Goal: Transaction & Acquisition: Purchase product/service

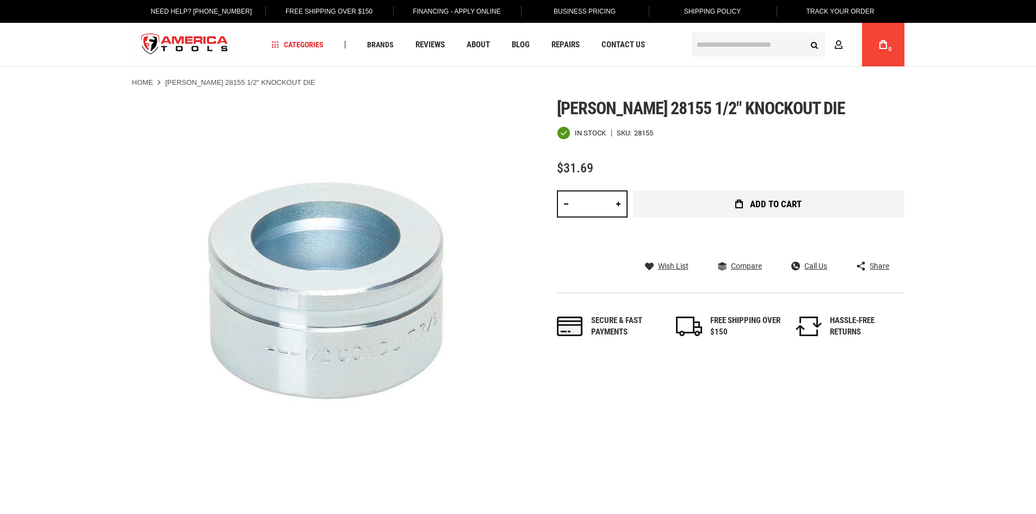
click at [774, 208] on span "Add to Cart" at bounding box center [776, 204] width 52 height 9
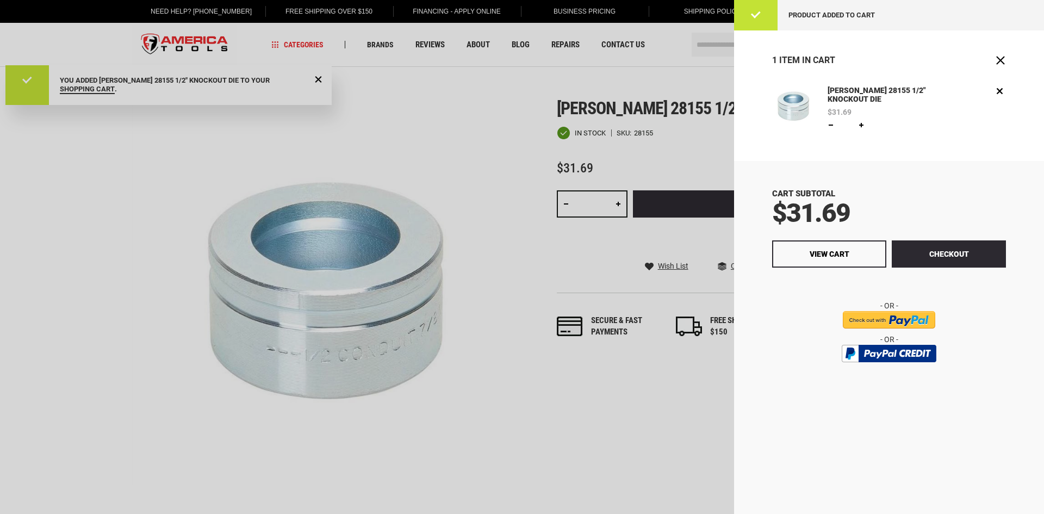
click at [195, 188] on div at bounding box center [522, 257] width 1044 height 514
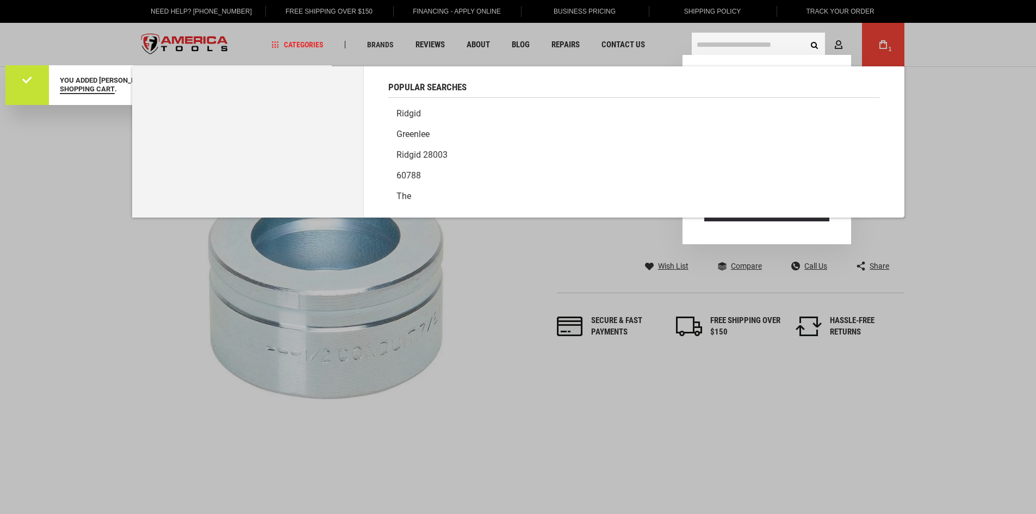
click at [758, 42] on input "text" at bounding box center [758, 45] width 133 height 24
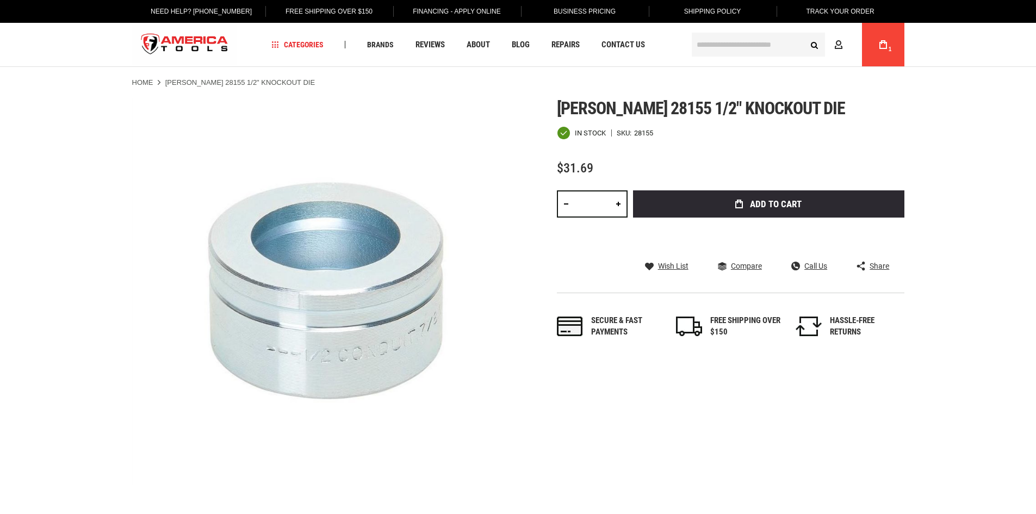
click at [883, 54] on link "My Cart 1" at bounding box center [883, 44] width 21 height 43
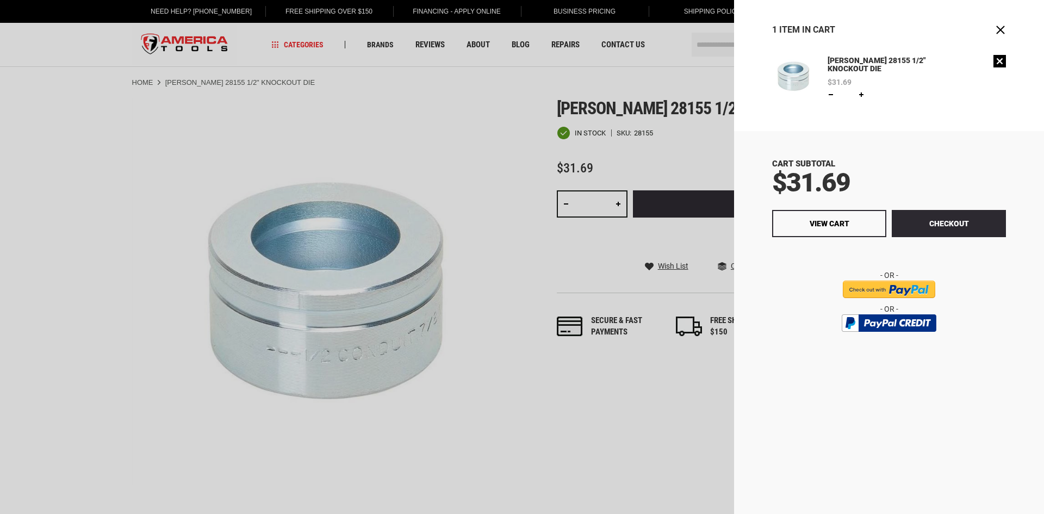
click at [999, 65] on link "Remove" at bounding box center [999, 61] width 13 height 13
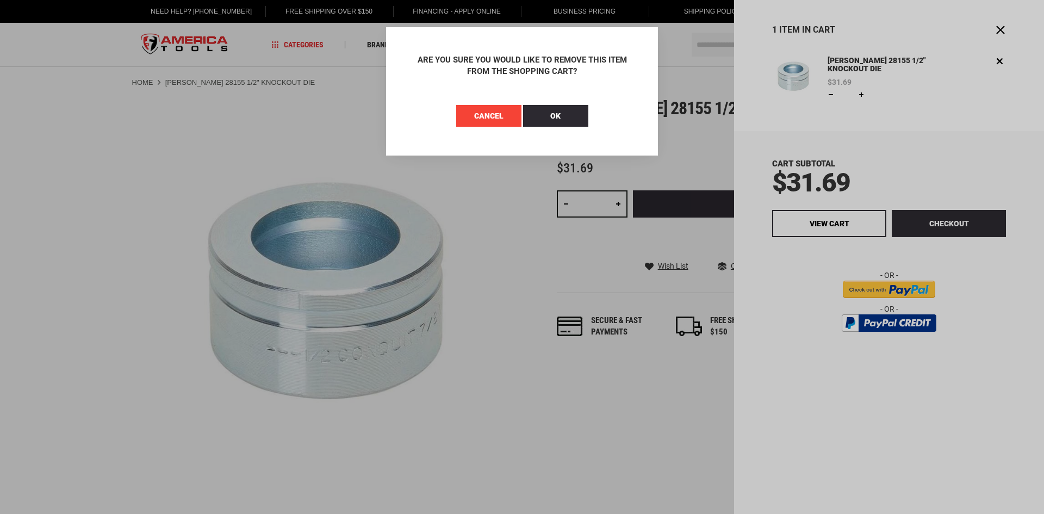
click at [493, 121] on button "Cancel" at bounding box center [488, 116] width 65 height 22
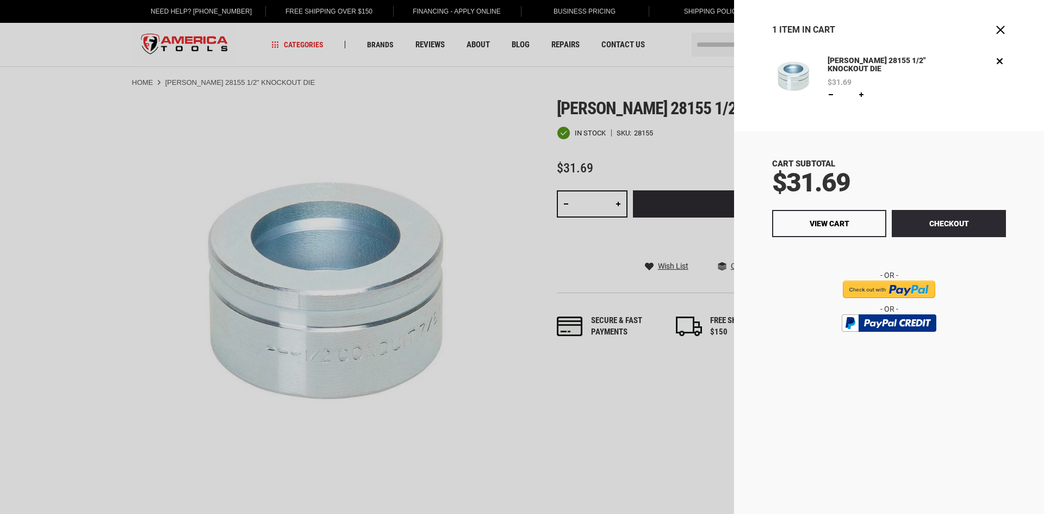
click at [996, 67] on div "[PERSON_NAME] 28155 1/2" KNOCKOUT DIE $31.69 Qty * Update Edit Remove" at bounding box center [917, 78] width 178 height 46
click at [1000, 63] on link "Remove" at bounding box center [999, 61] width 13 height 13
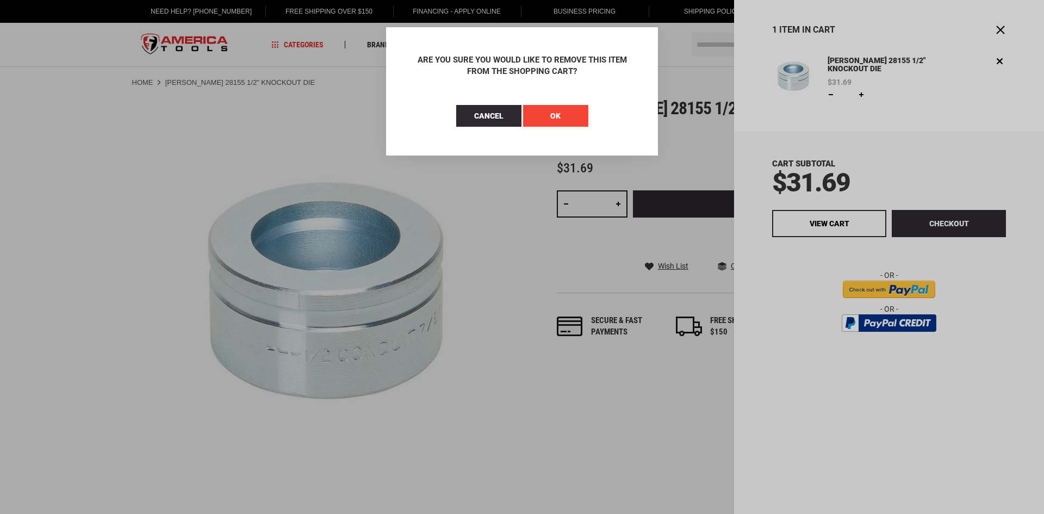
click at [563, 112] on button "OK" at bounding box center [555, 116] width 65 height 22
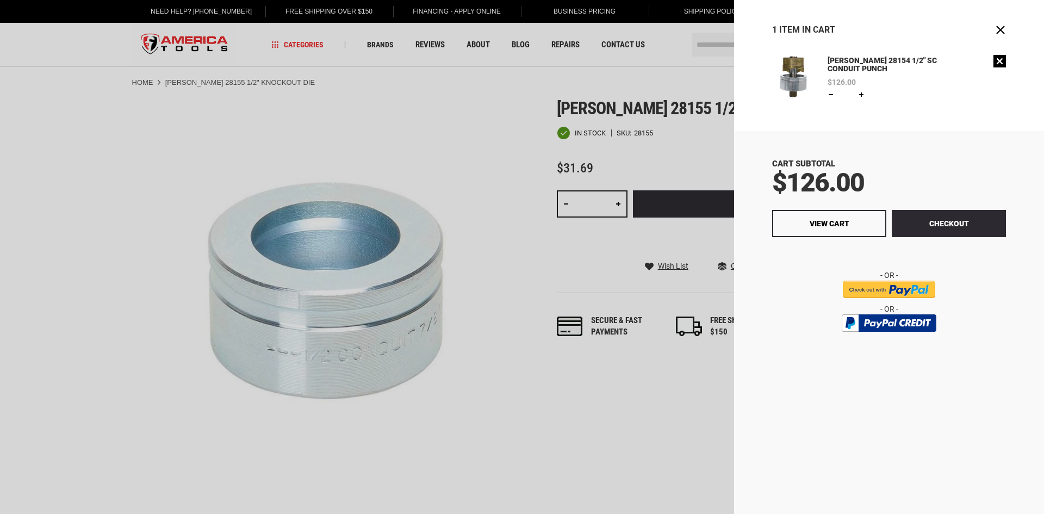
click at [1000, 60] on link "Remove" at bounding box center [999, 61] width 13 height 13
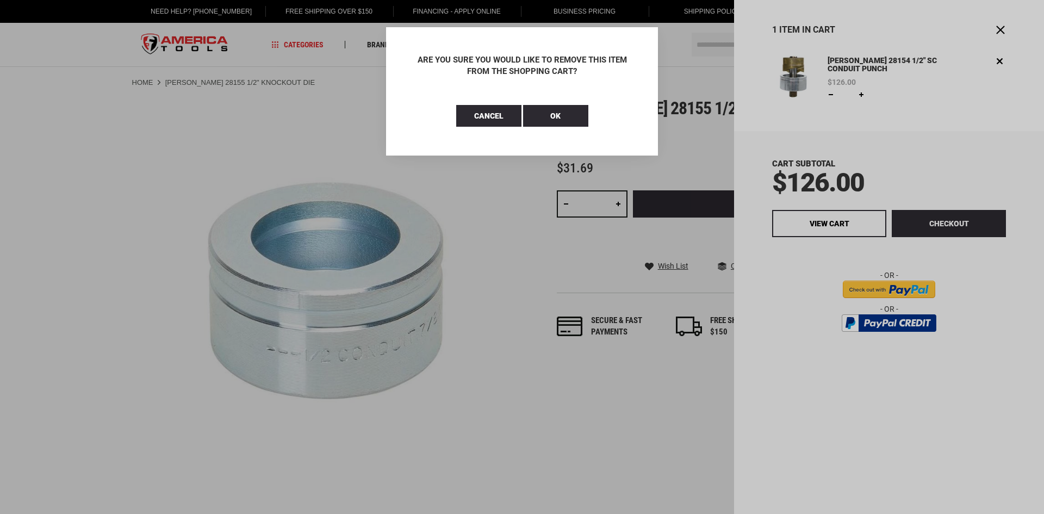
click at [498, 232] on aside "Close Are you sure you would like to remove this item from the shopping cart? C…" at bounding box center [522, 257] width 1044 height 514
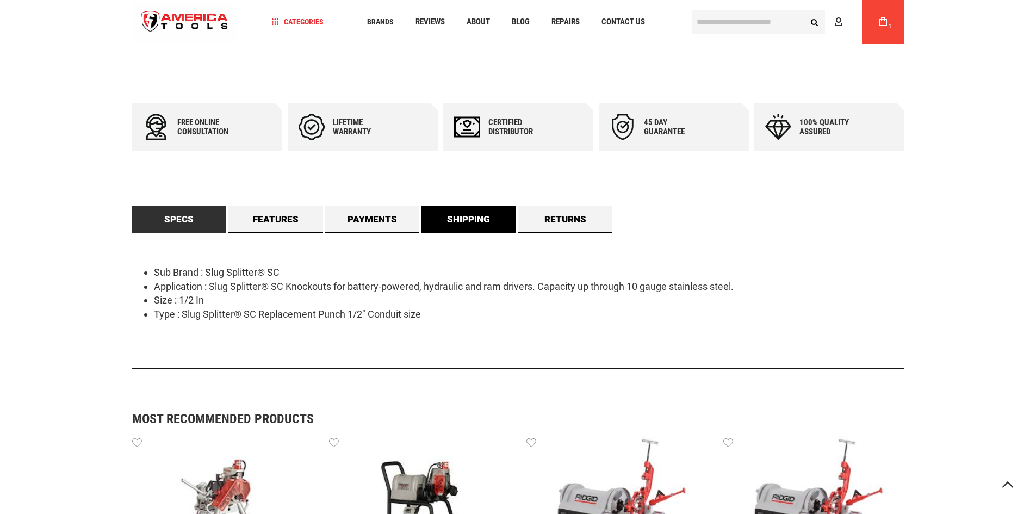
scroll to position [435, 0]
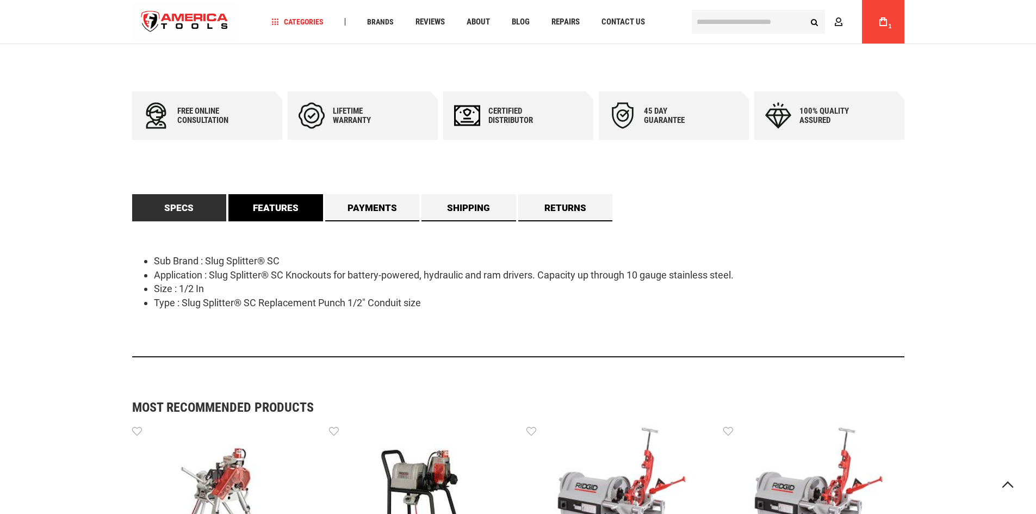
click at [286, 215] on link "Features" at bounding box center [275, 207] width 95 height 27
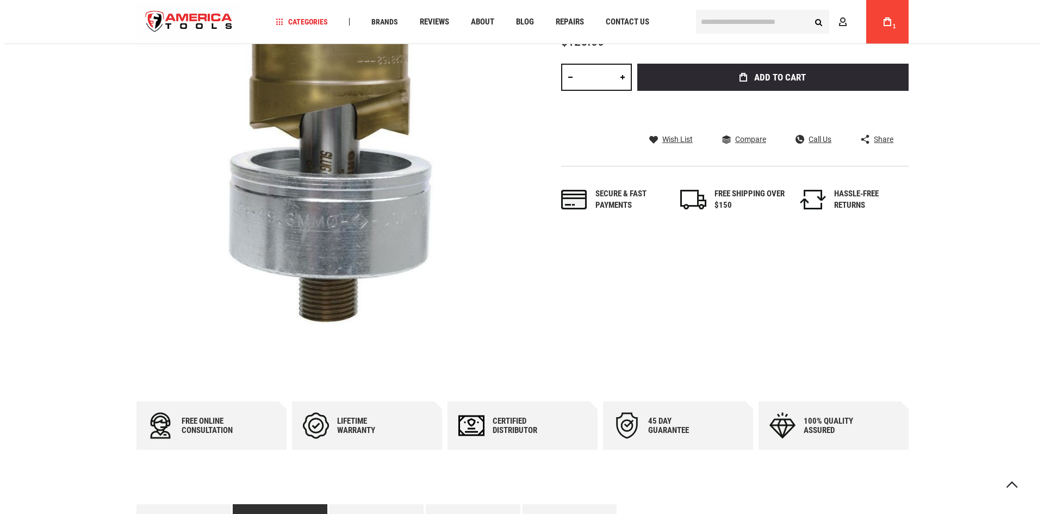
scroll to position [54, 0]
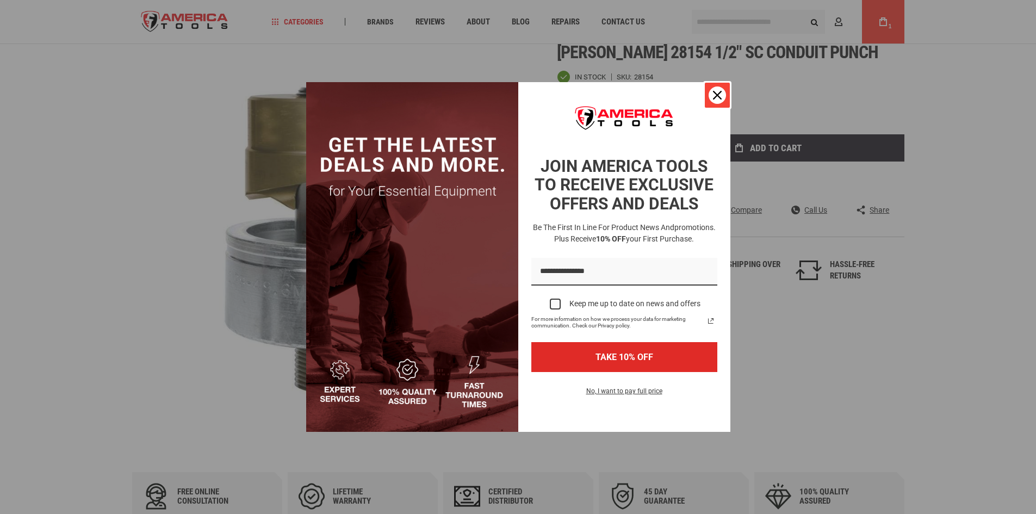
click at [719, 93] on div "Close" at bounding box center [716, 94] width 17 height 17
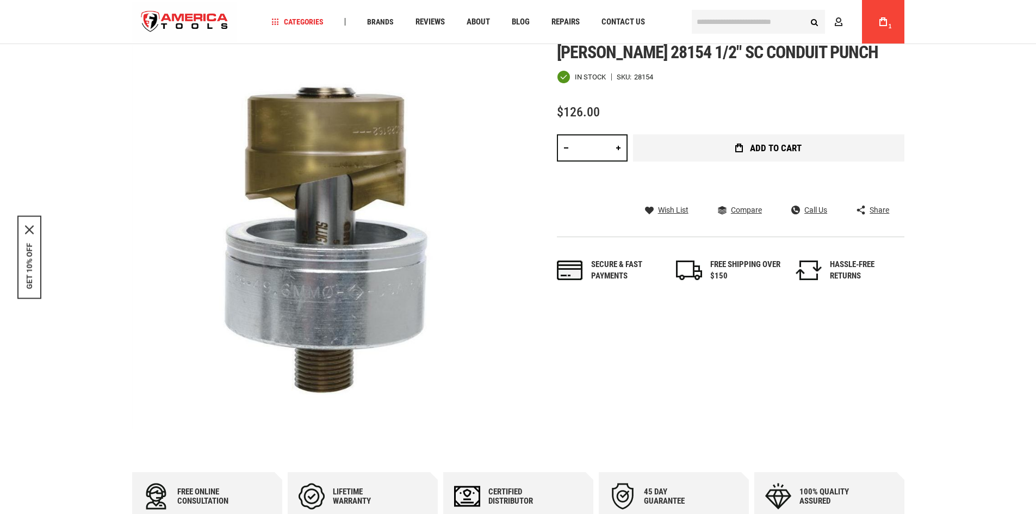
click at [764, 141] on button "Add to Cart" at bounding box center [768, 147] width 271 height 27
